Goal: Information Seeking & Learning: Learn about a topic

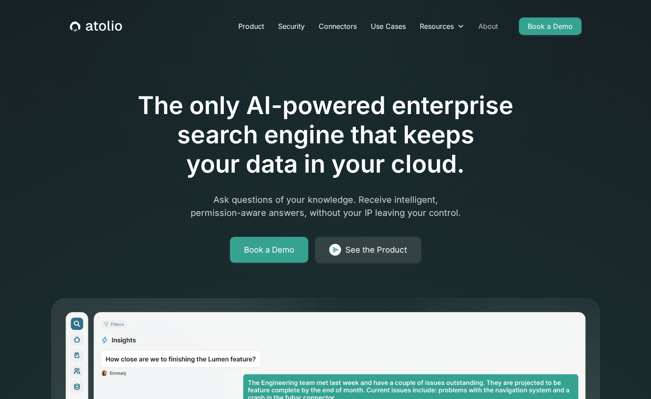
click at [485, 25] on link "About" at bounding box center [488, 25] width 34 height 17
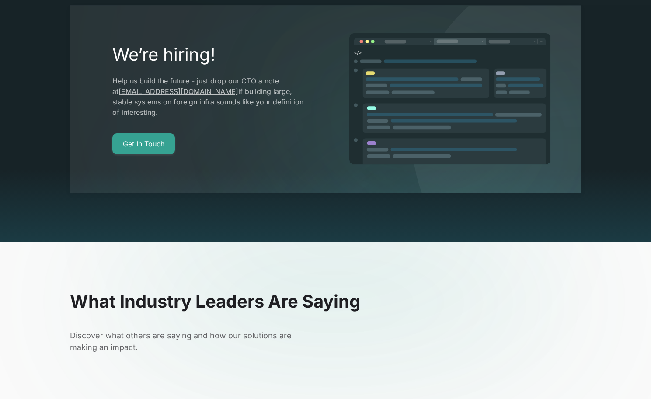
scroll to position [1749, 0]
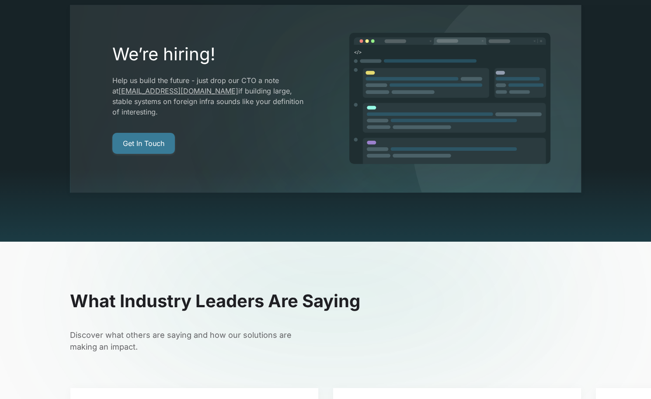
click at [159, 133] on link "Get In Touch" at bounding box center [143, 143] width 63 height 21
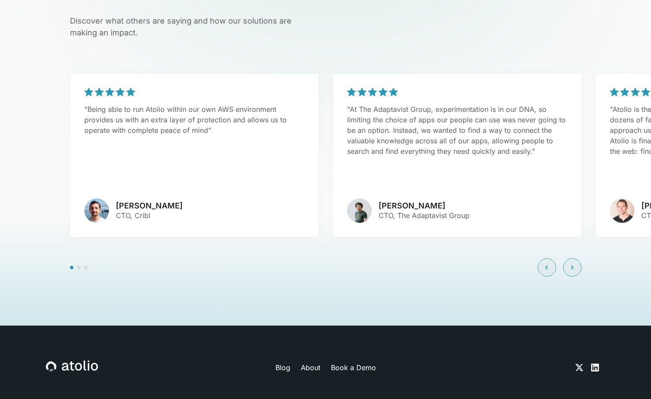
scroll to position [2083, 0]
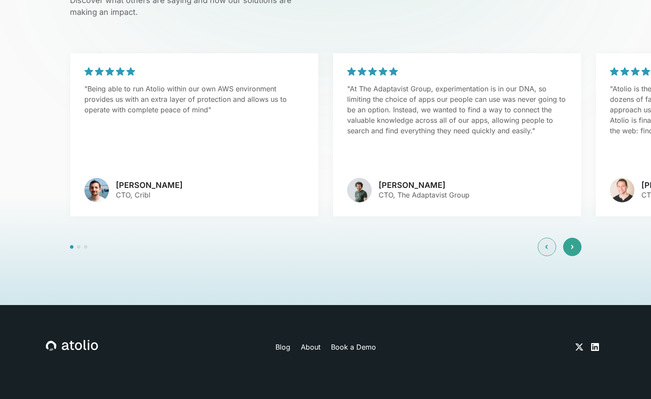
click at [572, 244] on icon at bounding box center [572, 246] width 3 height 5
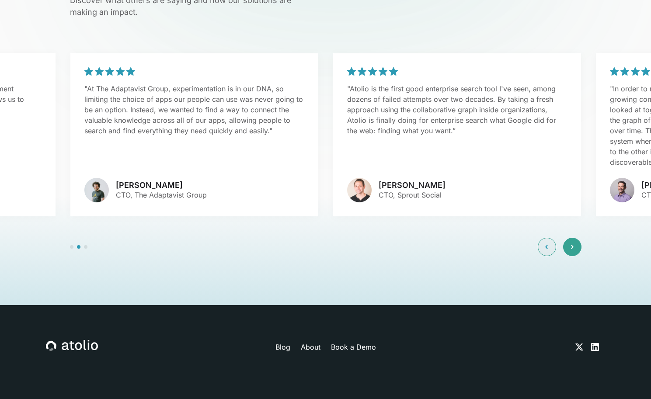
click at [572, 244] on icon at bounding box center [572, 246] width 3 height 5
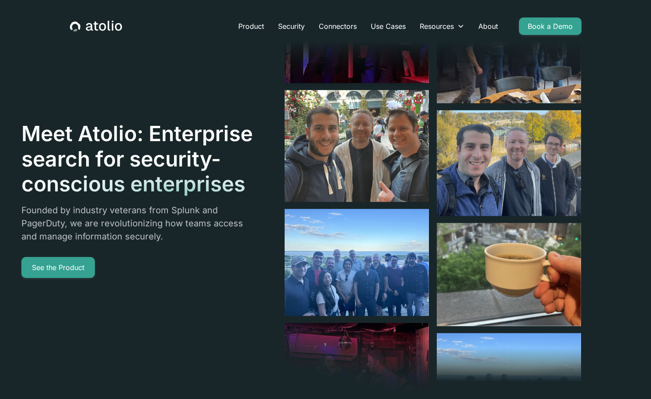
scroll to position [0, 0]
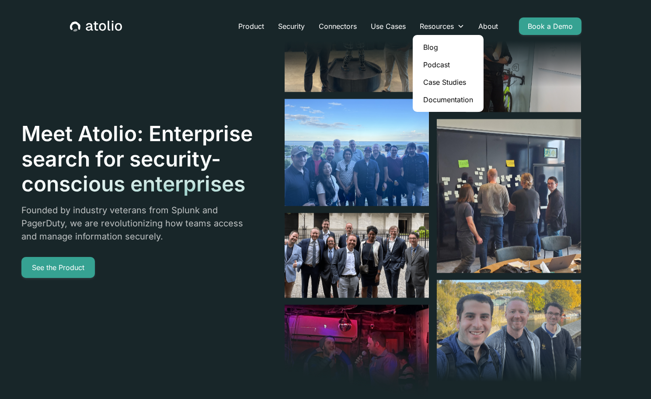
click at [430, 48] on link "Blog" at bounding box center [448, 46] width 64 height 17
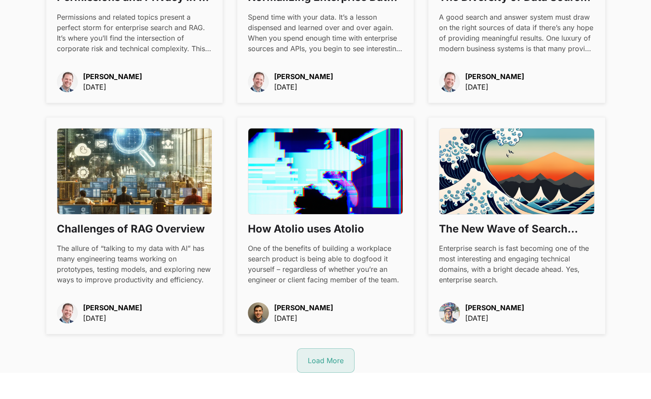
scroll to position [932, 0]
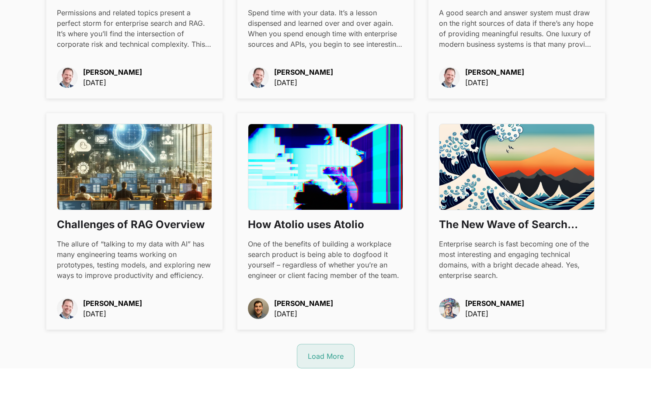
click at [284, 69] on p "Dave Cliffe" at bounding box center [303, 72] width 59 height 10
